Goal: Information Seeking & Learning: Learn about a topic

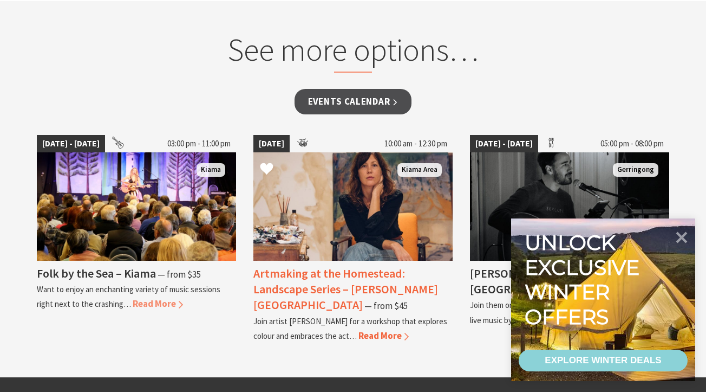
scroll to position [892, 0]
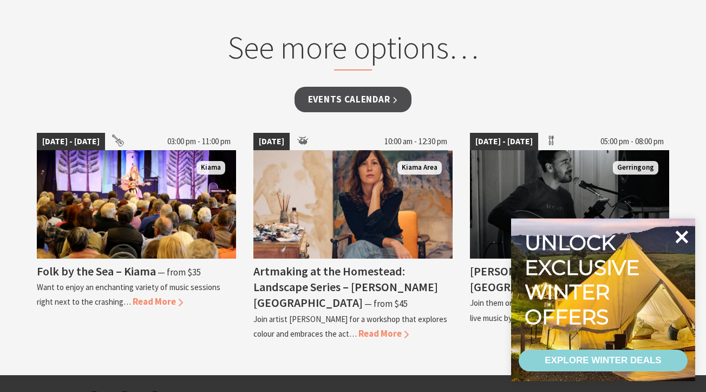
click at [685, 233] on icon at bounding box center [682, 236] width 13 height 13
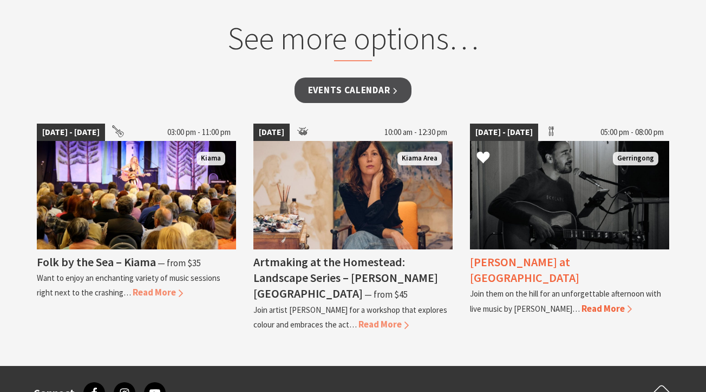
scroll to position [903, 0]
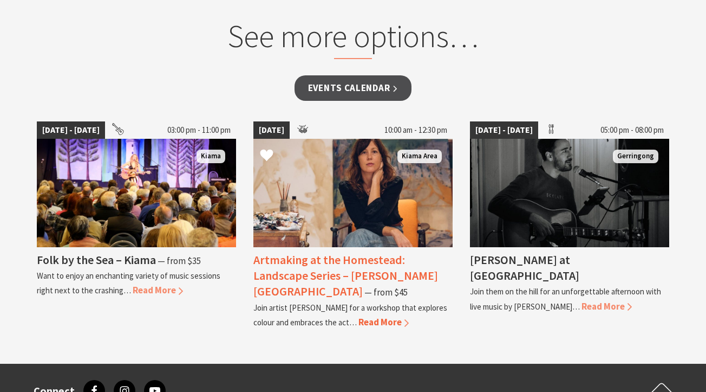
click at [379, 316] on span "Read More" at bounding box center [384, 322] width 50 height 12
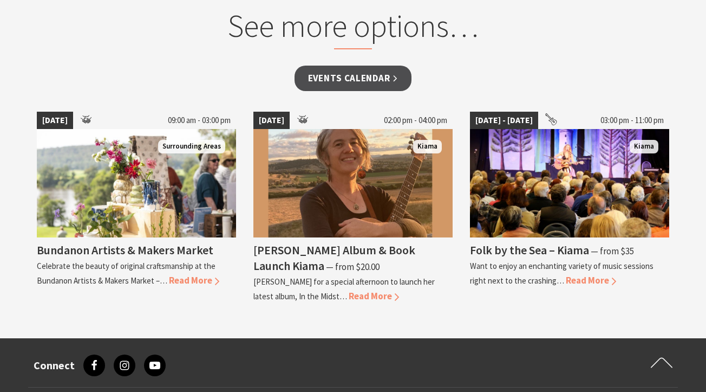
scroll to position [960, 0]
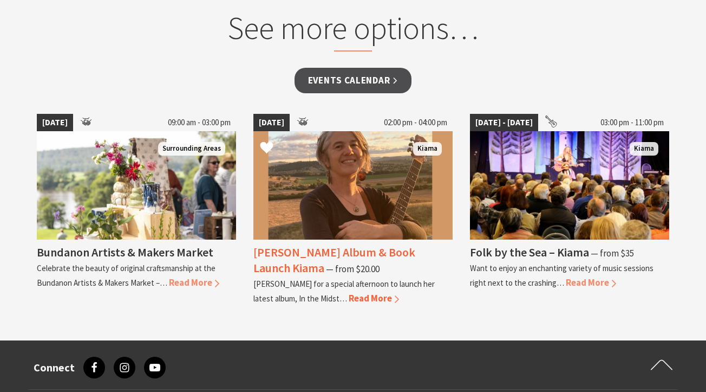
click at [349, 292] on span "Read More" at bounding box center [374, 298] width 50 height 12
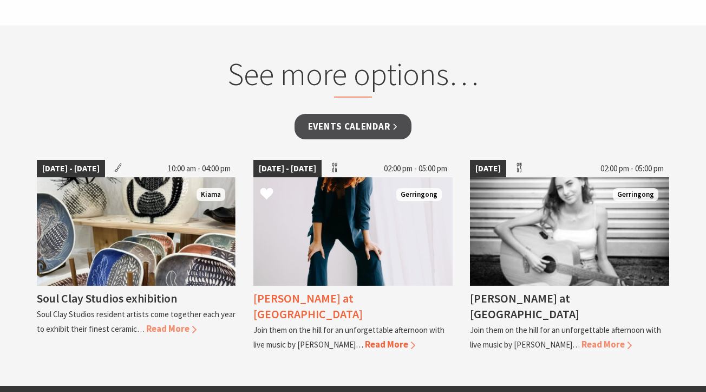
scroll to position [902, 0]
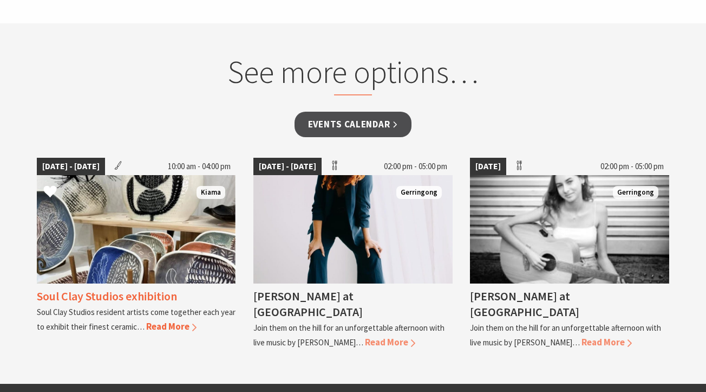
click at [172, 320] on span "Read More" at bounding box center [171, 326] width 50 height 12
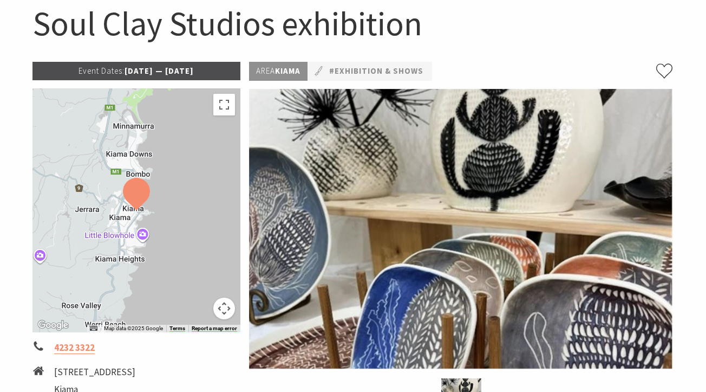
scroll to position [162, 0]
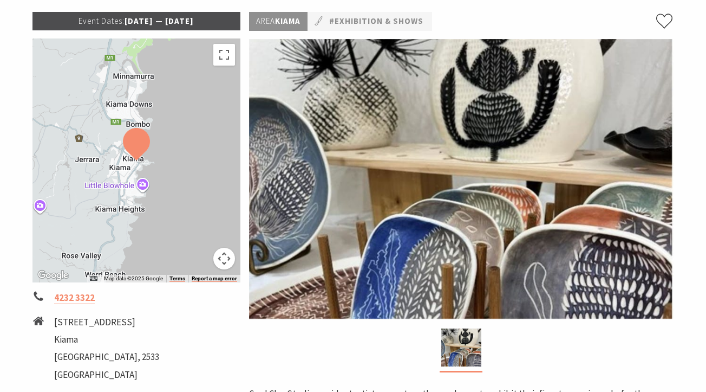
click at [135, 139] on img at bounding box center [136, 144] width 27 height 32
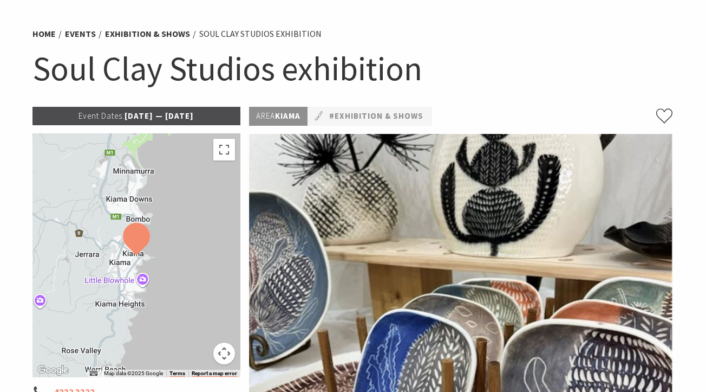
scroll to position [0, 0]
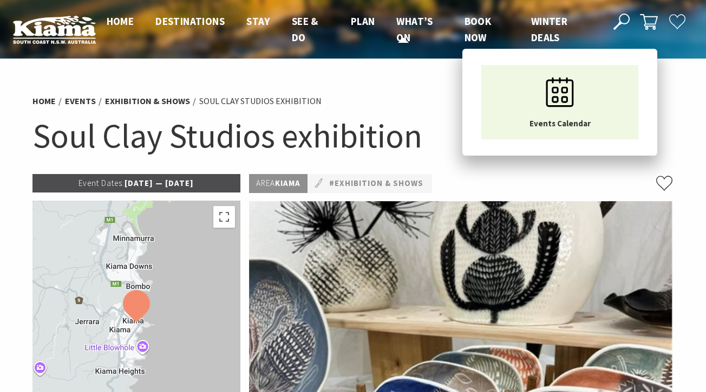
click at [406, 34] on span "What’s On" at bounding box center [414, 29] width 36 height 29
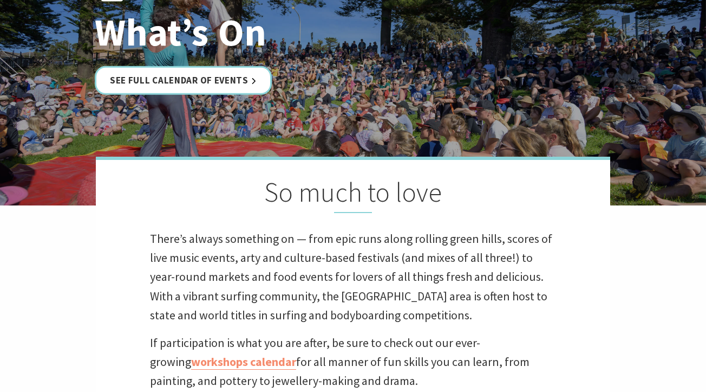
scroll to position [50, 0]
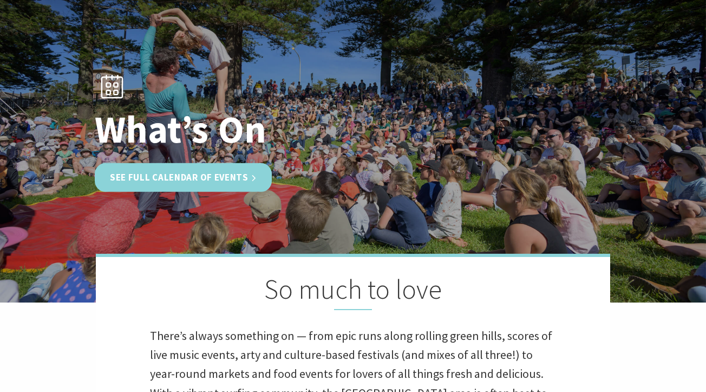
click at [189, 180] on link "See Full Calendar of Events" at bounding box center [183, 177] width 177 height 29
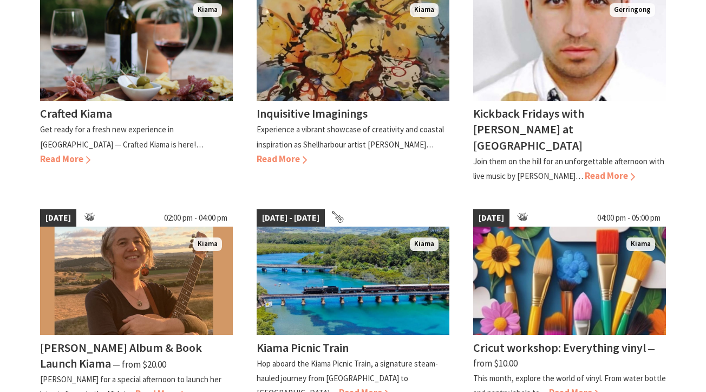
scroll to position [796, 0]
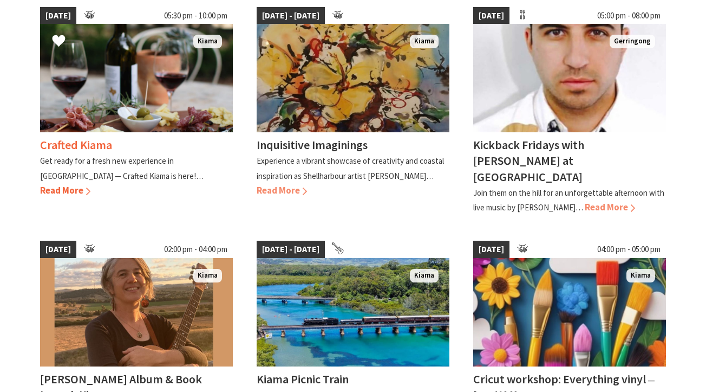
click at [90, 184] on span "Read More" at bounding box center [65, 190] width 50 height 12
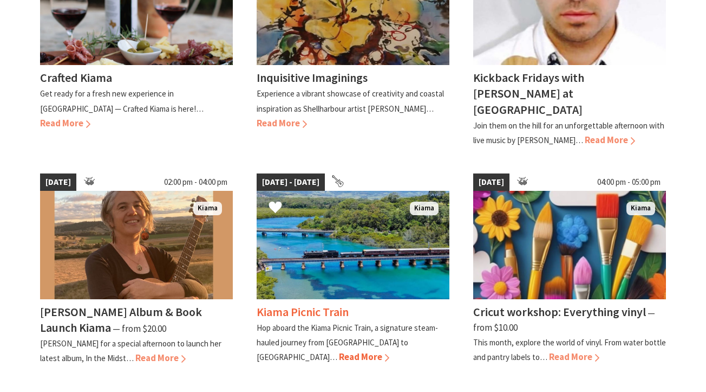
click at [389, 350] on span "Read More" at bounding box center [364, 356] width 50 height 12
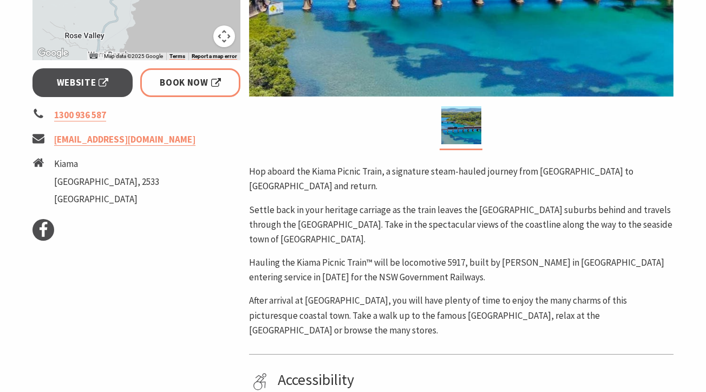
scroll to position [285, 0]
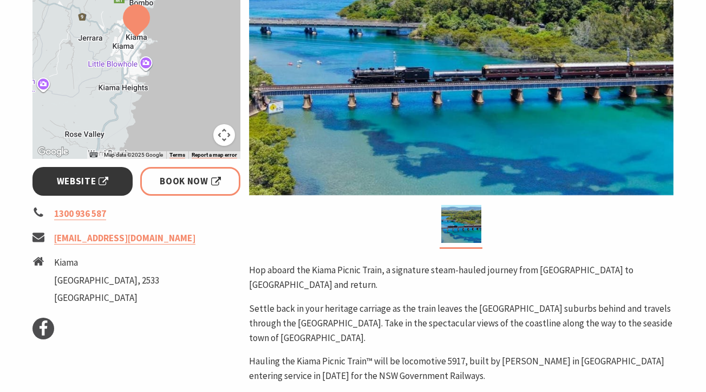
click at [100, 186] on span "Website" at bounding box center [83, 181] width 52 height 15
